Goal: Navigation & Orientation: Go to known website

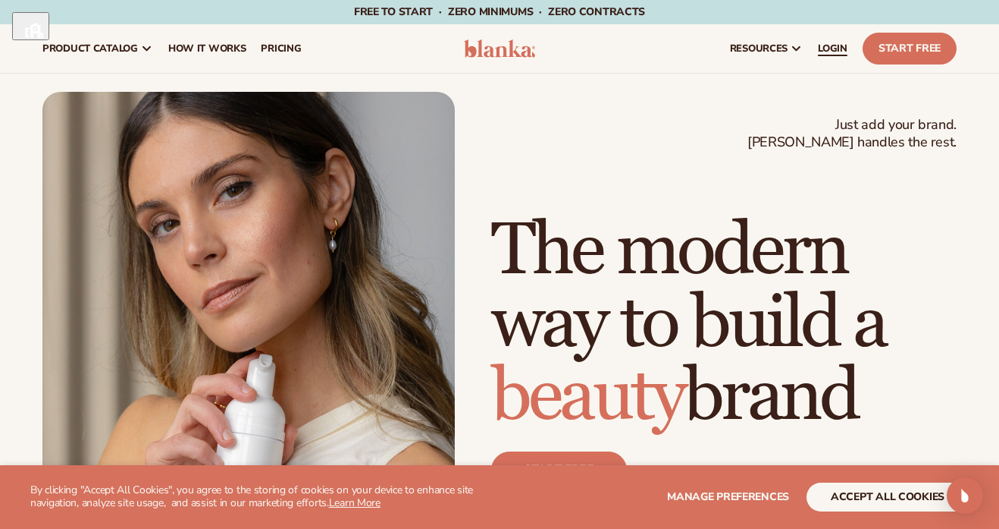
click at [825, 51] on span "LOGIN" at bounding box center [833, 48] width 30 height 12
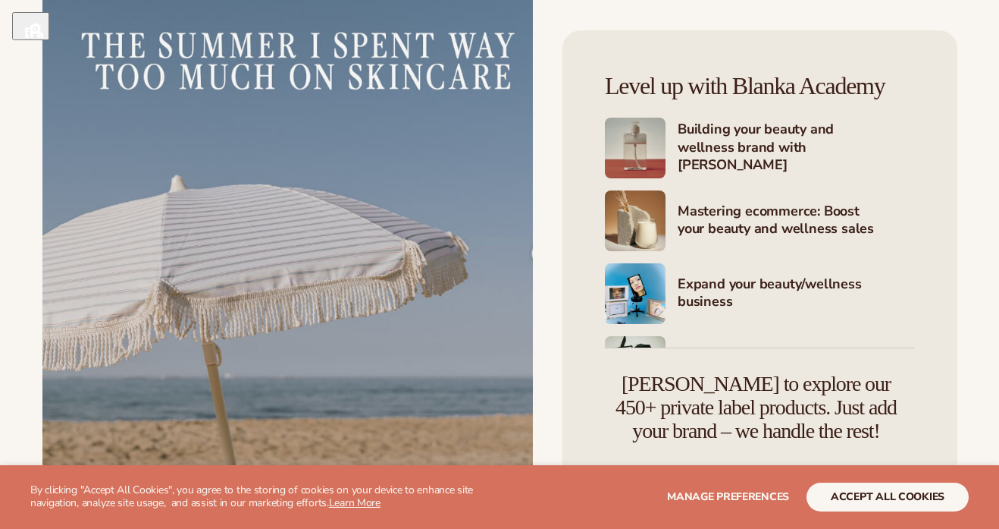
scroll to position [1388, 0]
click at [834, 500] on button "accept all cookies" at bounding box center [888, 496] width 162 height 29
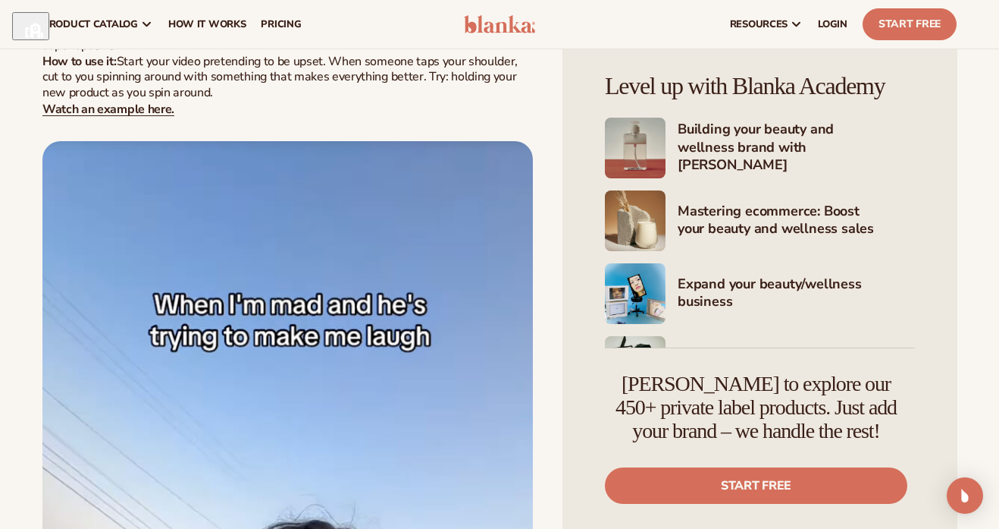
scroll to position [7053, 0]
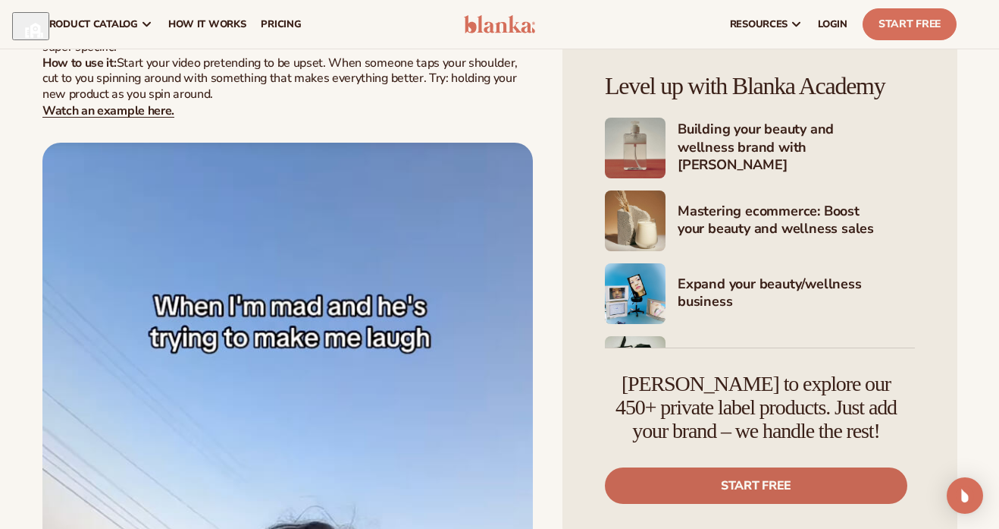
click at [692, 484] on link "Start free" at bounding box center [756, 485] width 303 height 36
